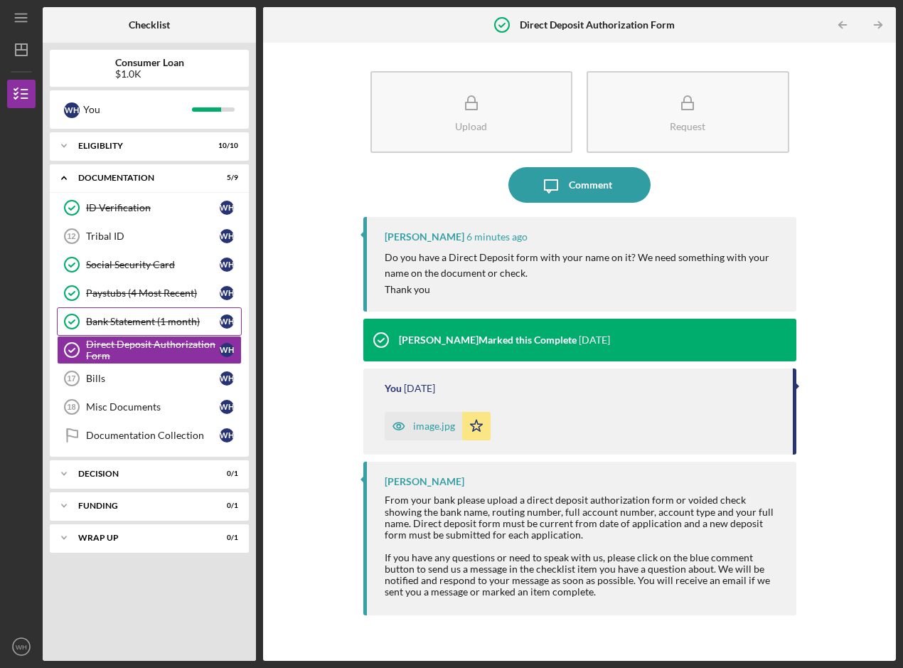
click at [123, 326] on div "Bank Statement (1 month)" at bounding box center [153, 321] width 134 height 11
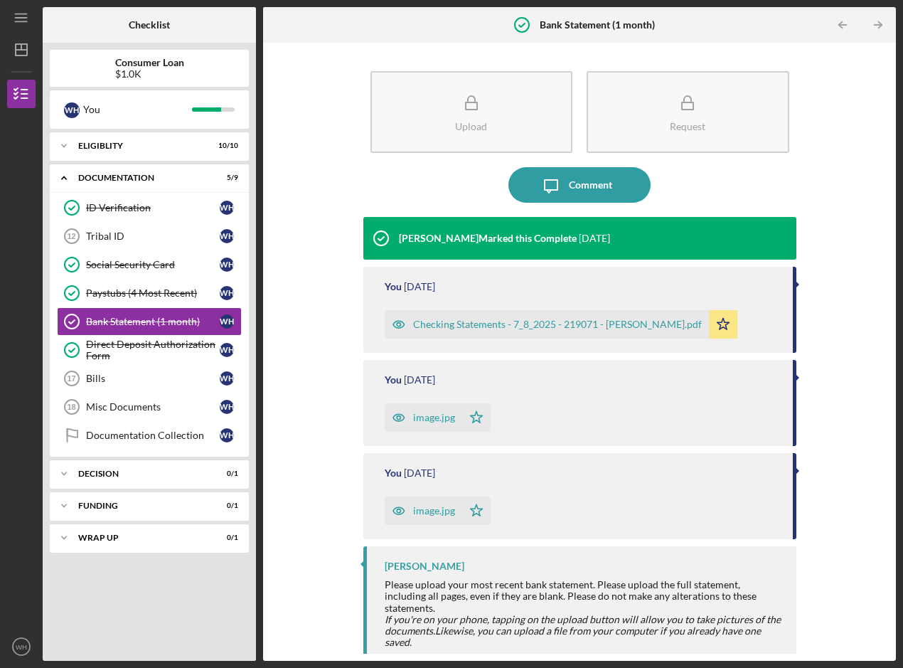
click at [552, 324] on div "Checking Statements - 7_8_2025 - 219071 - [PERSON_NAME].pdf" at bounding box center [557, 323] width 289 height 11
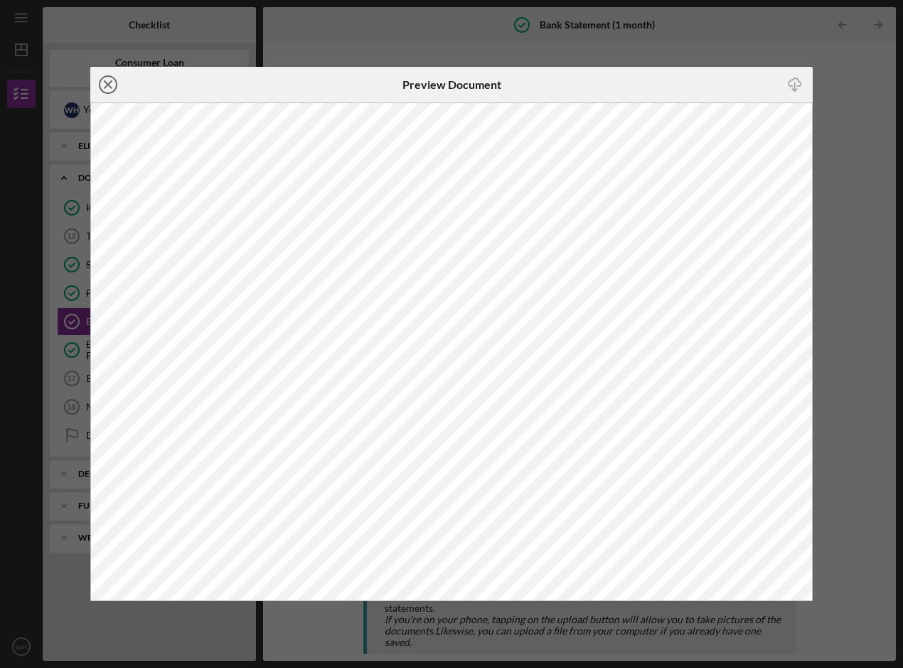
click at [109, 82] on line at bounding box center [108, 84] width 7 height 7
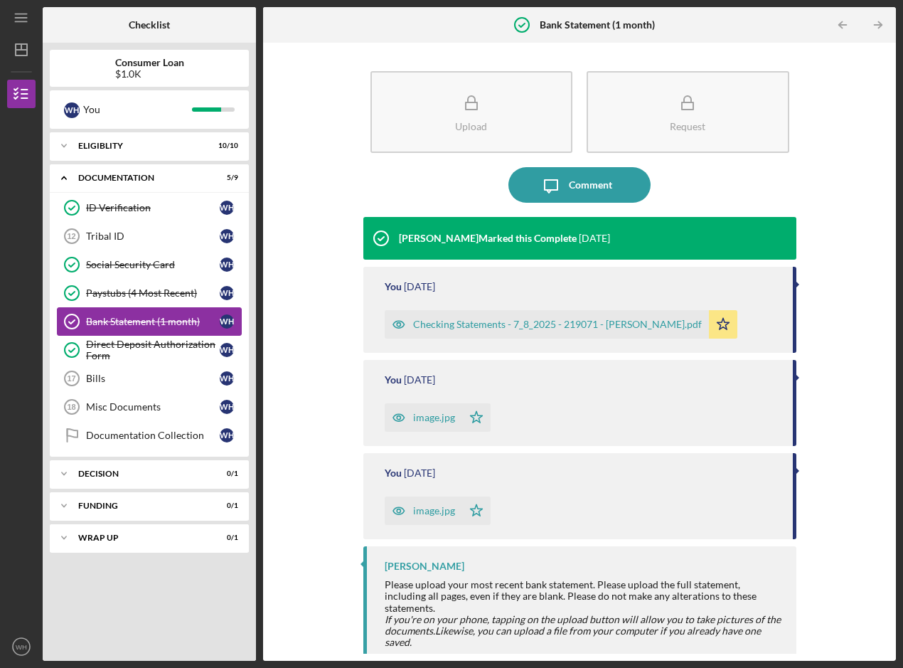
click at [132, 318] on div "Bank Statement (1 month)" at bounding box center [153, 321] width 134 height 11
click at [112, 320] on div "Bank Statement (1 month)" at bounding box center [153, 321] width 134 height 11
click at [427, 412] on div "image.jpg" at bounding box center [434, 417] width 42 height 11
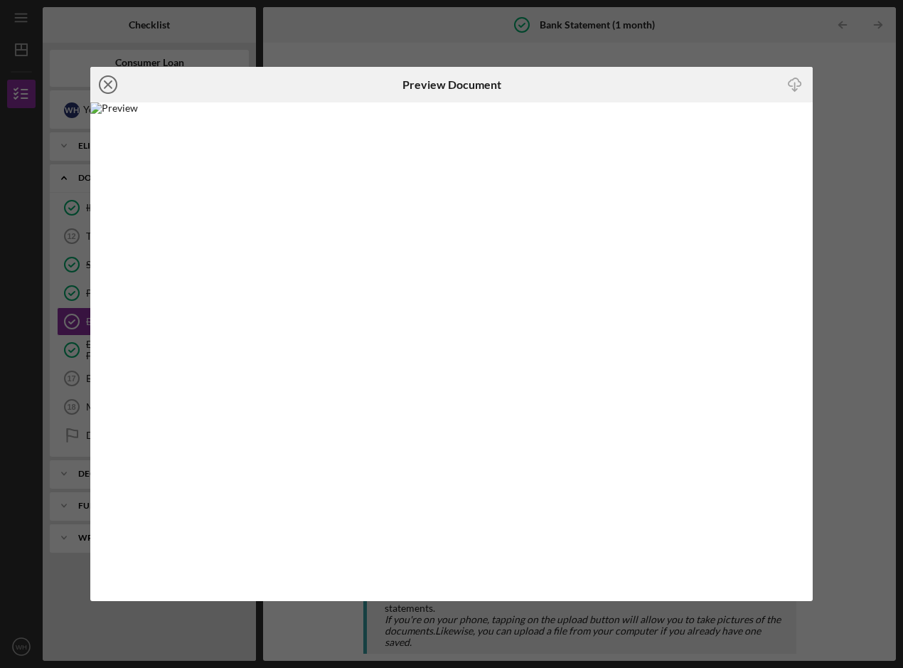
click at [105, 83] on icon "Icon/Close" at bounding box center [108, 85] width 36 height 36
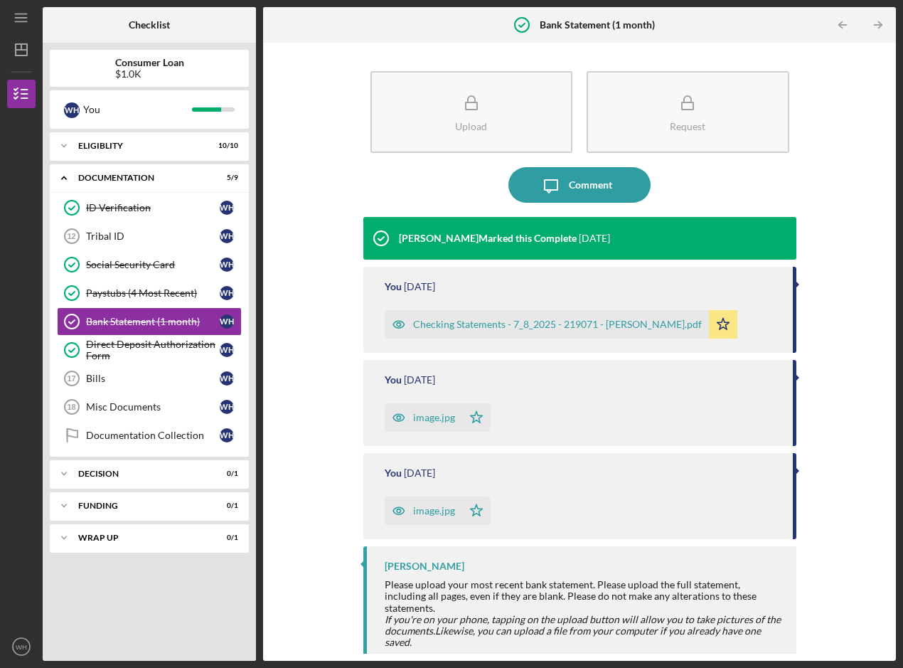
click at [428, 518] on div "image.jpg" at bounding box center [423, 510] width 77 height 28
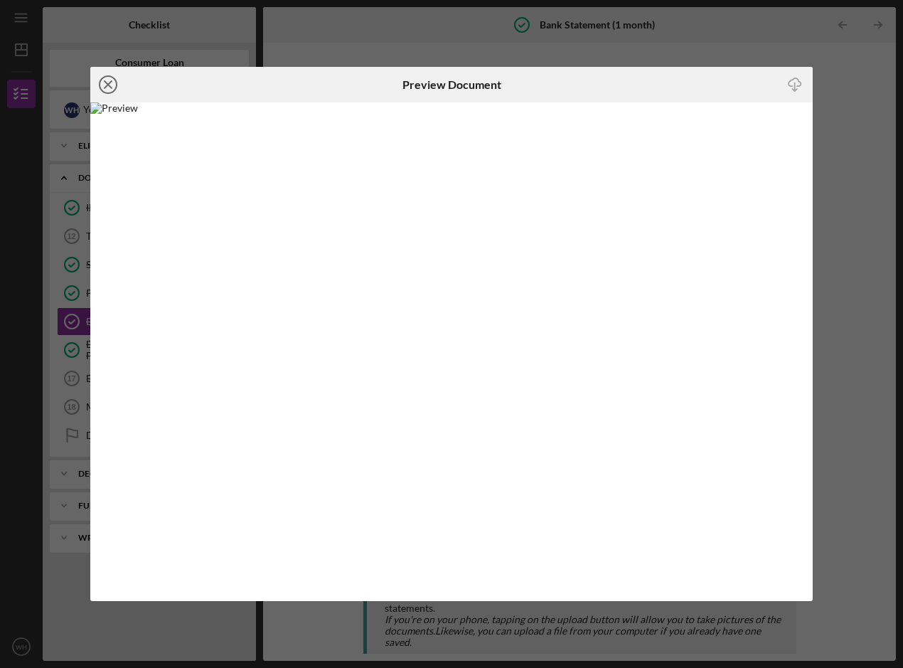
click at [108, 80] on icon "Icon/Close" at bounding box center [108, 85] width 36 height 36
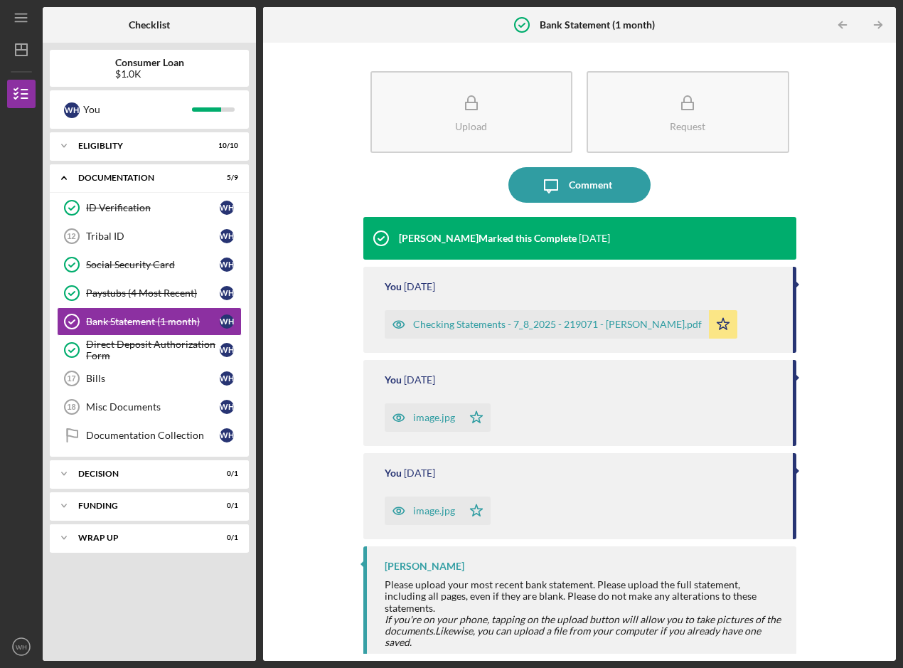
click at [425, 513] on div "image.jpg" at bounding box center [434, 510] width 42 height 11
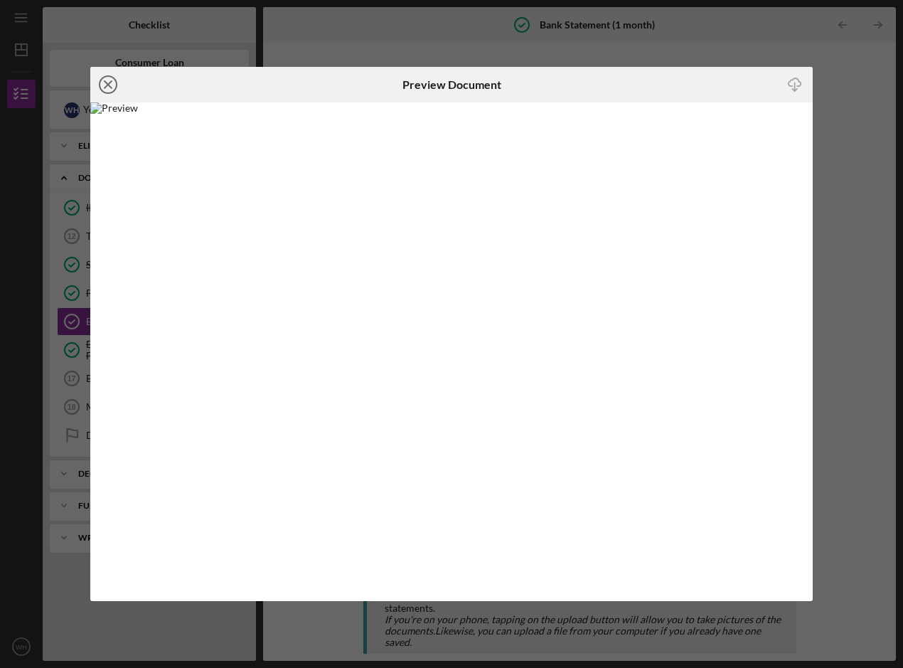
click at [105, 81] on line at bounding box center [108, 84] width 7 height 7
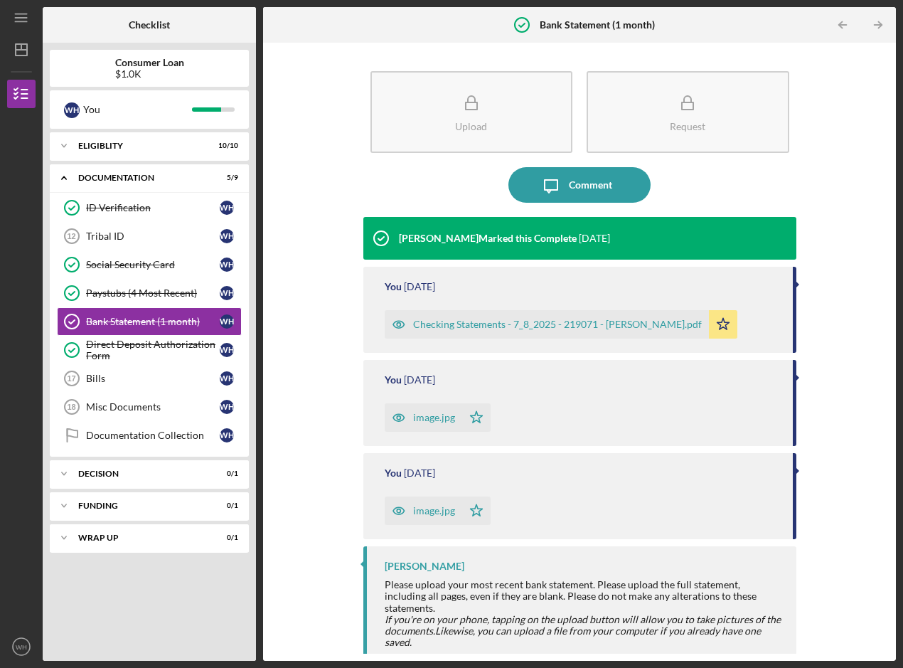
click at [524, 324] on div "Checking Statements - 7_8_2025 - 219071 - [PERSON_NAME].pdf" at bounding box center [557, 323] width 289 height 11
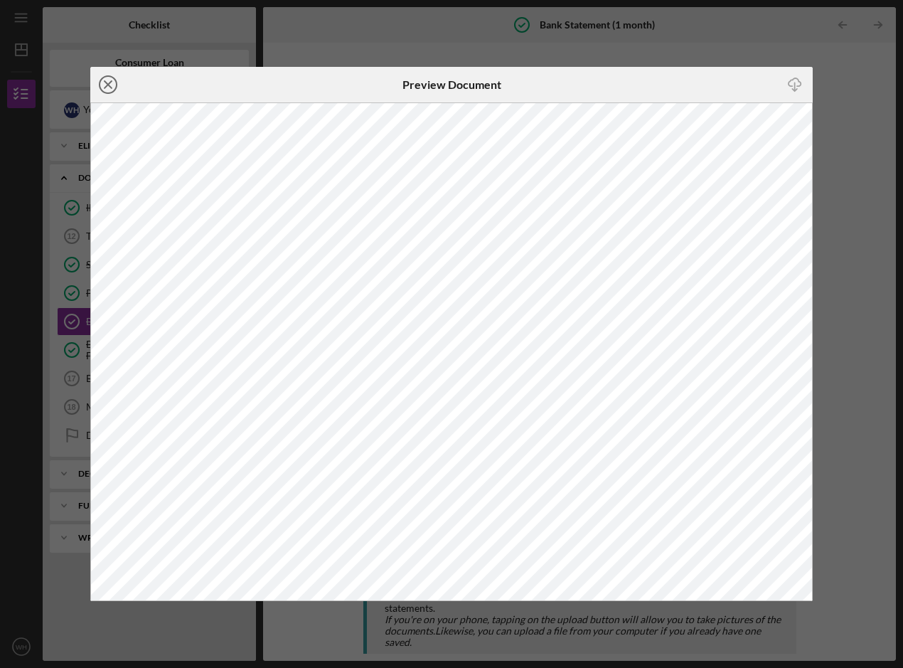
click at [105, 83] on icon "Icon/Close" at bounding box center [108, 85] width 36 height 36
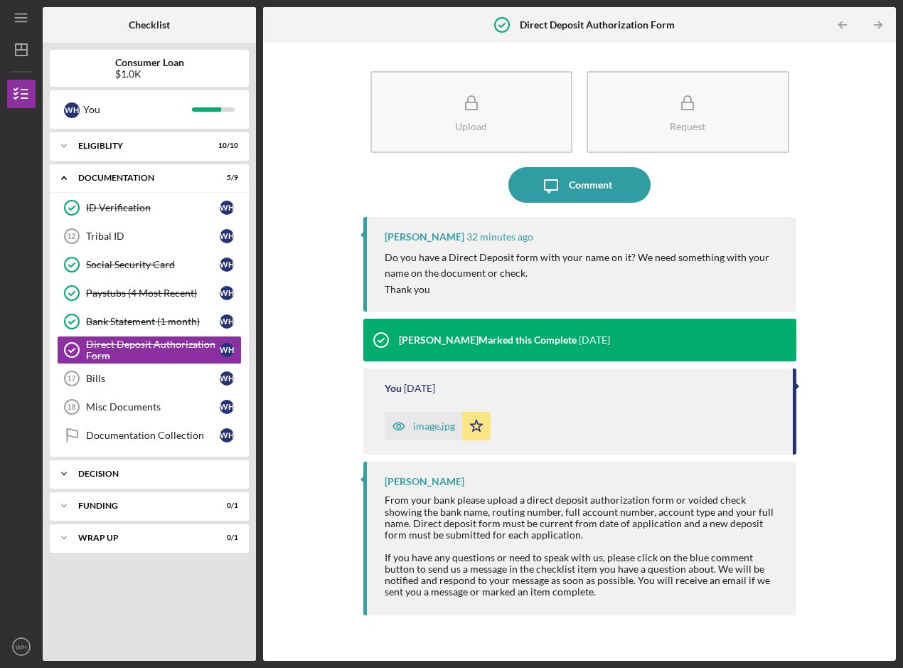
click at [138, 476] on div "Decision" at bounding box center [154, 473] width 153 height 9
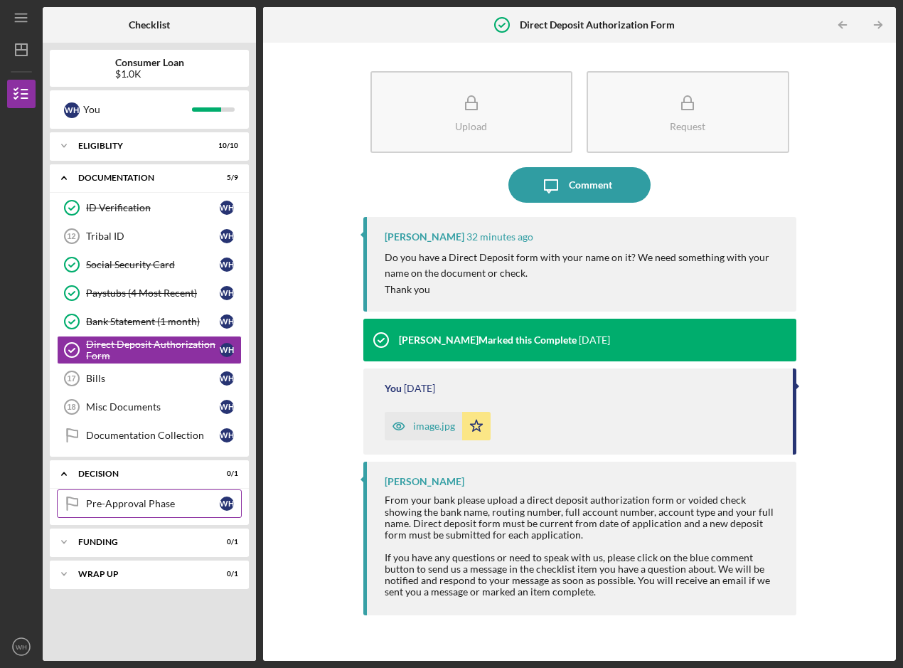
click at [106, 505] on div "Pre-Approval Phase" at bounding box center [153, 503] width 134 height 11
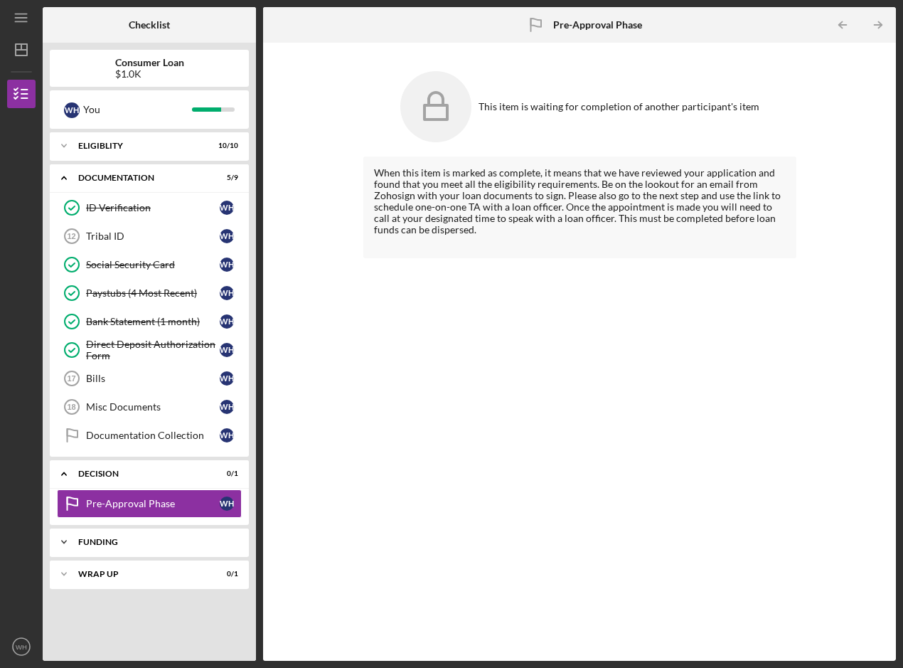
click at [117, 540] on div "Funding" at bounding box center [154, 541] width 153 height 9
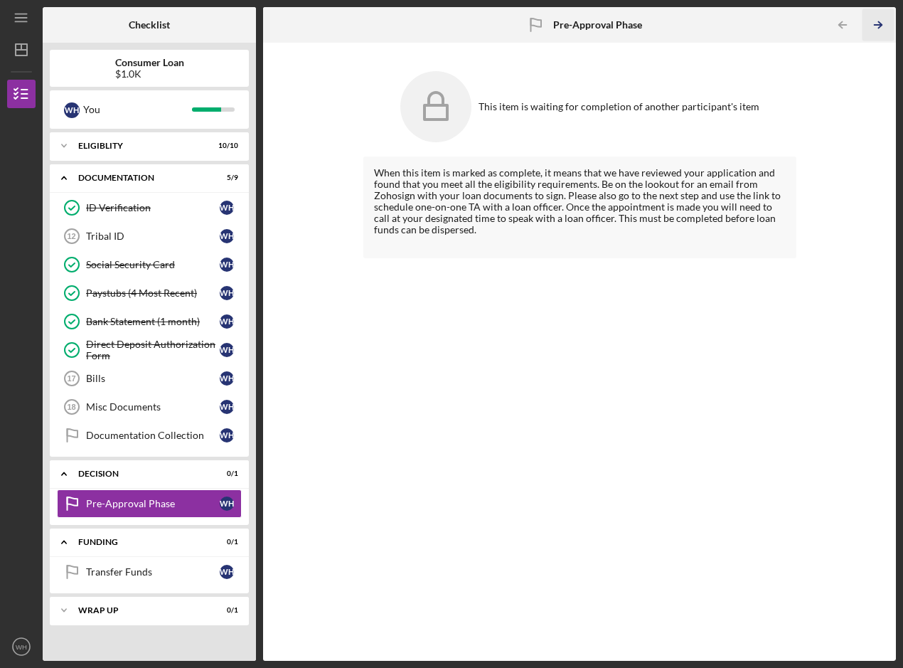
click at [881, 16] on icon "Icon/Table Pagination Arrow" at bounding box center [878, 25] width 32 height 32
